Goal: Navigation & Orientation: Find specific page/section

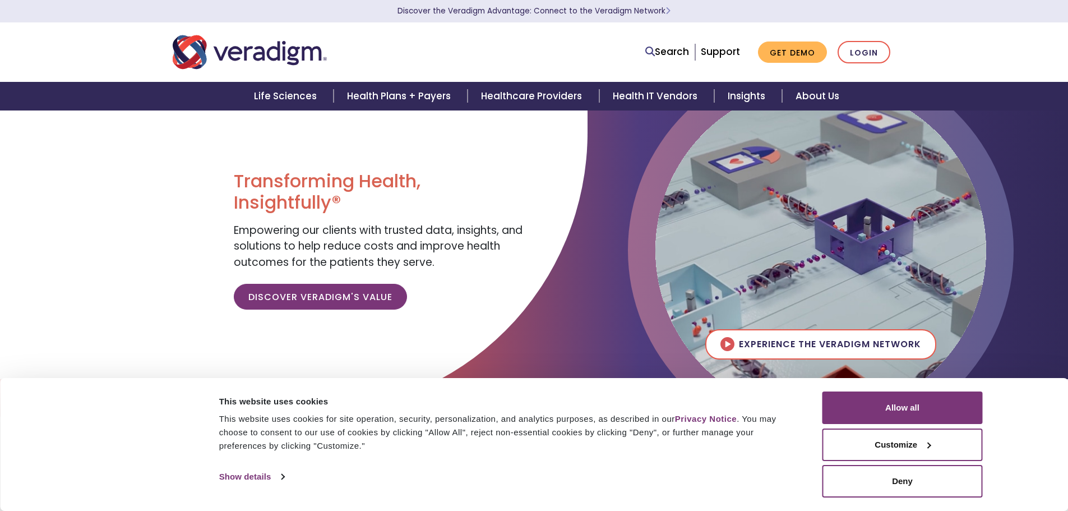
click at [1067, 85] on div "Life Sciences Health Plans + Payers Healthcare Providers Health IT Vendors Insi…" at bounding box center [534, 96] width 1068 height 29
click at [653, 92] on link "Health IT Vendors" at bounding box center [656, 96] width 115 height 29
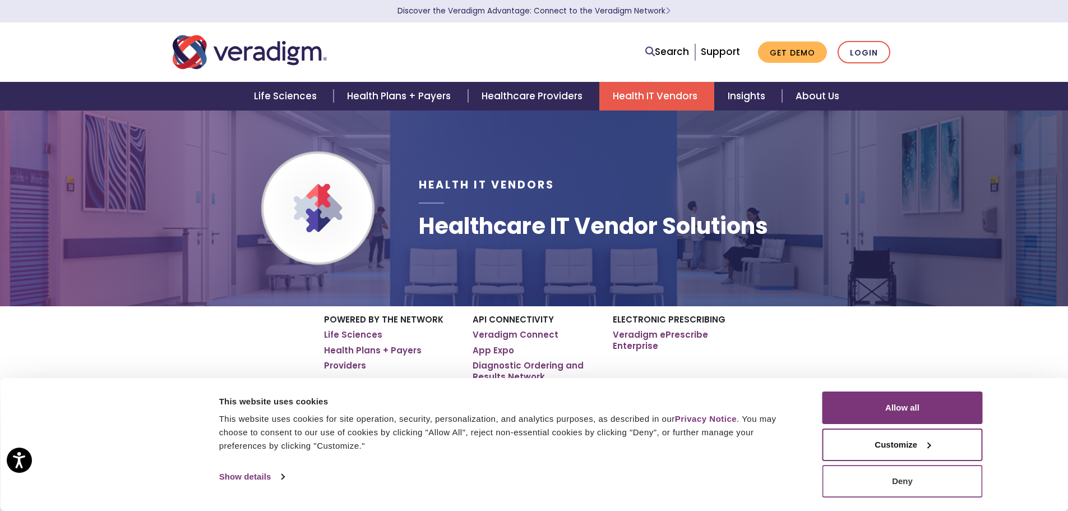
click at [906, 488] on button "Deny" at bounding box center [902, 481] width 160 height 33
